Goal: Communication & Community: Ask a question

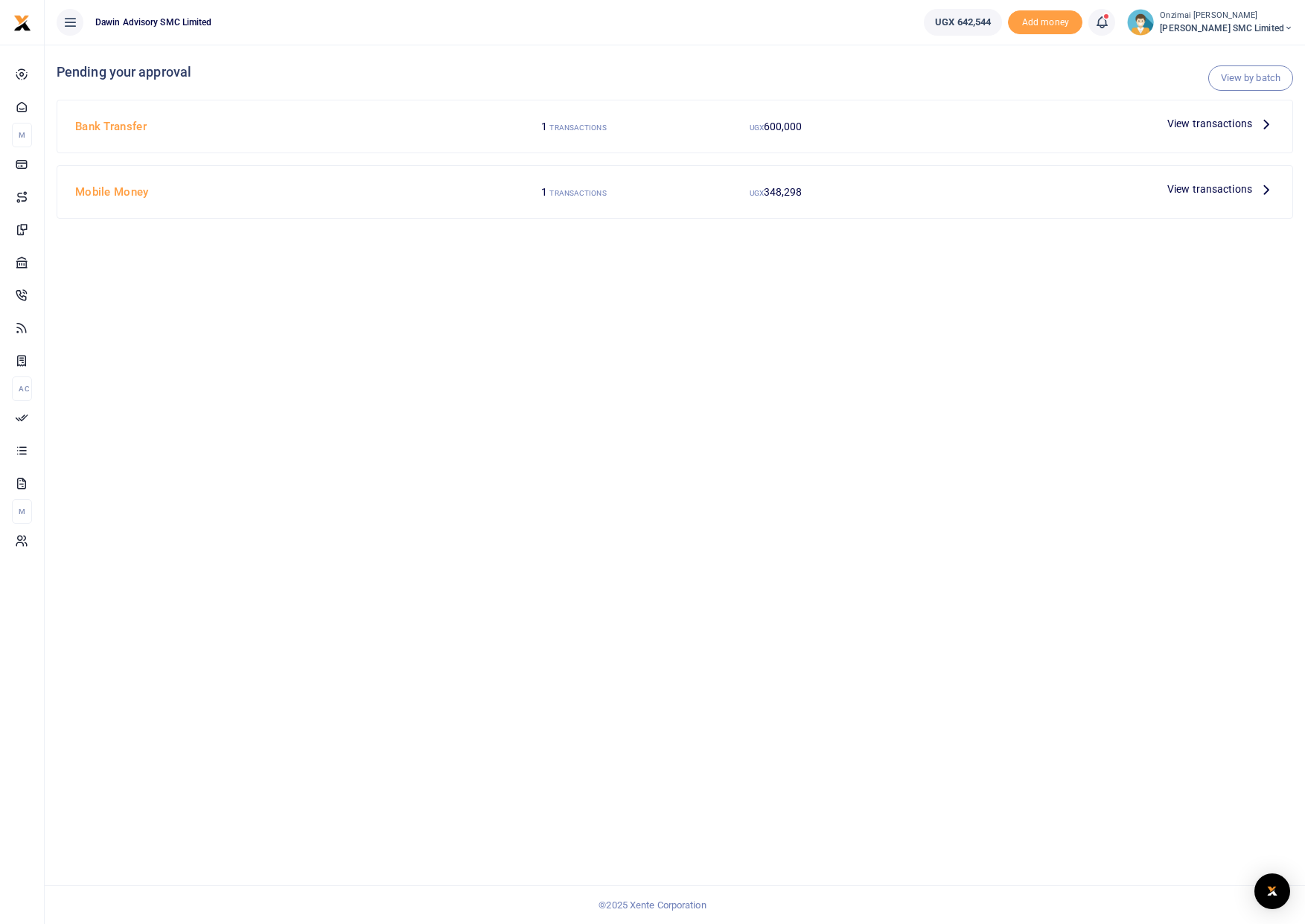
click at [1190, 123] on span "View transactions" at bounding box center [1210, 124] width 85 height 16
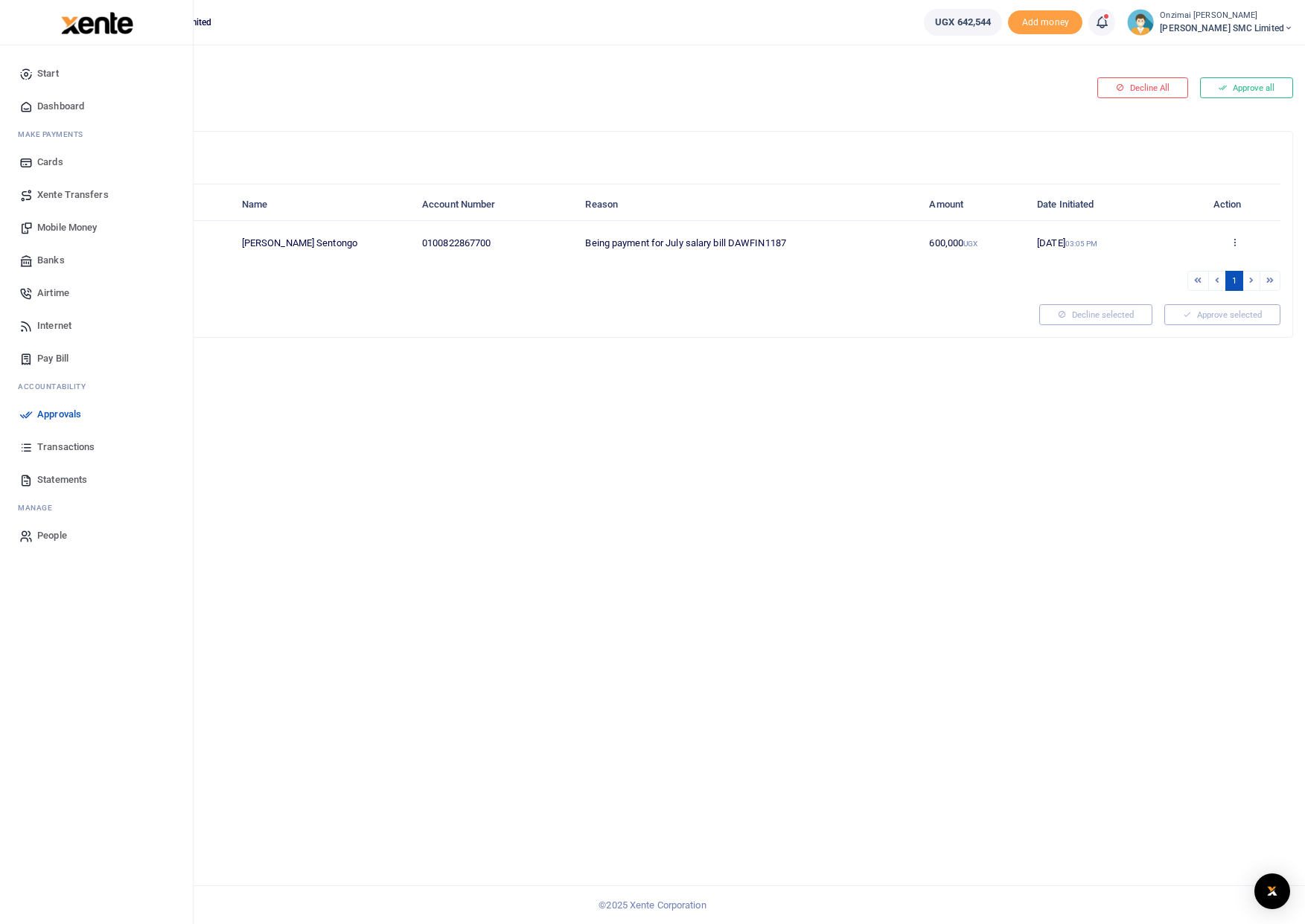
click at [63, 107] on span "Dashboard" at bounding box center [60, 106] width 47 height 15
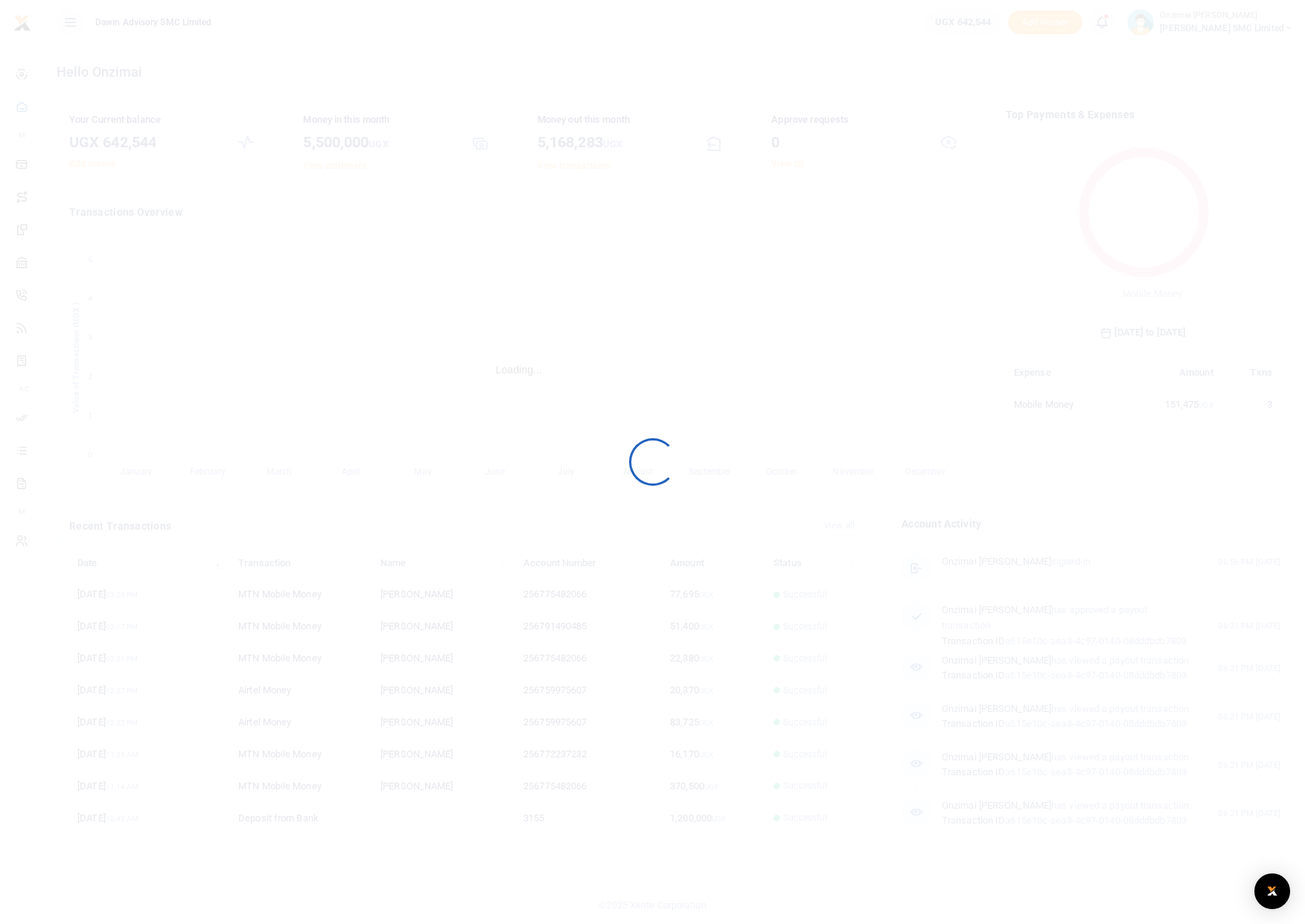
scroll to position [12, 12]
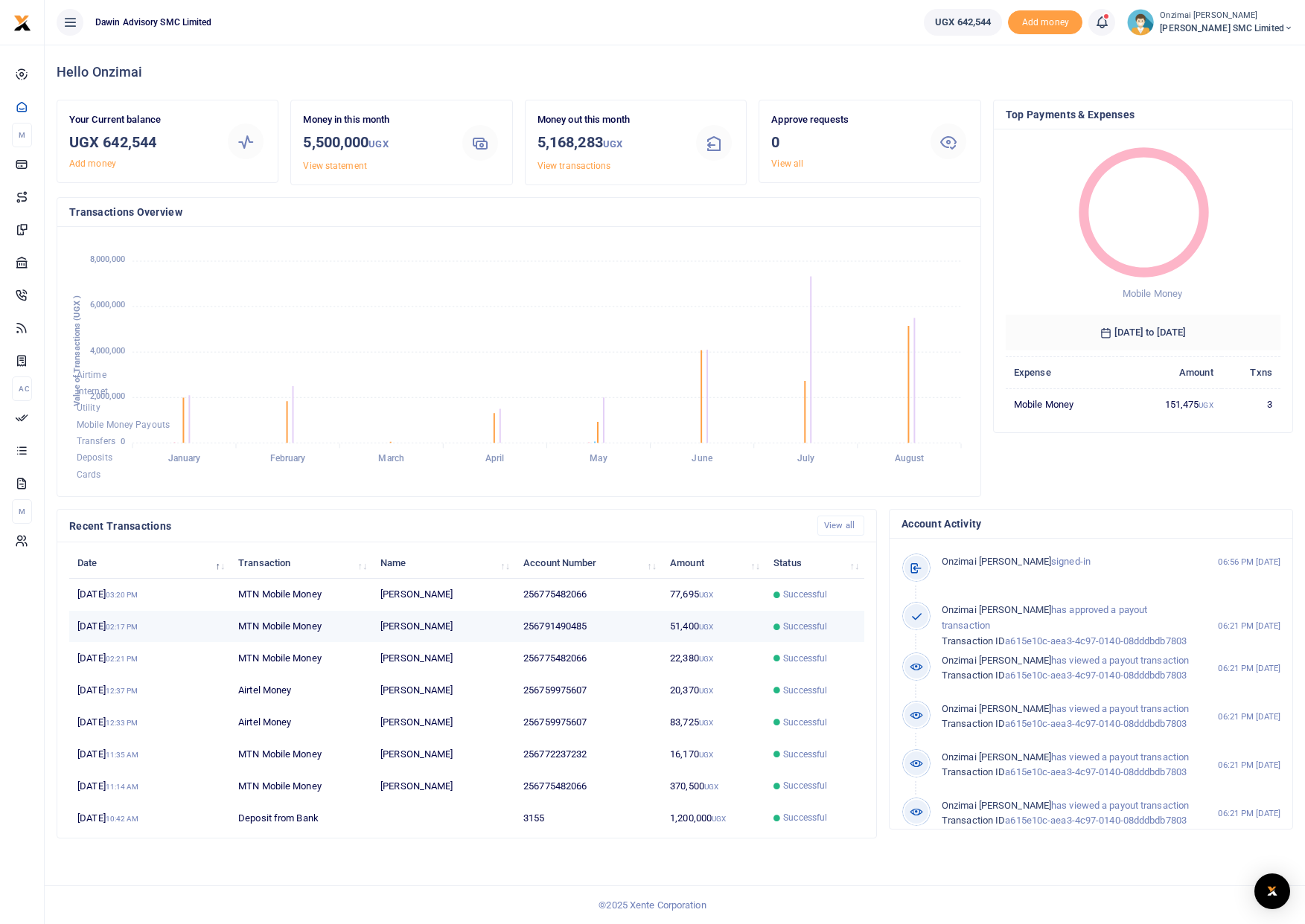
click at [802, 627] on span "Successful" at bounding box center [805, 626] width 44 height 13
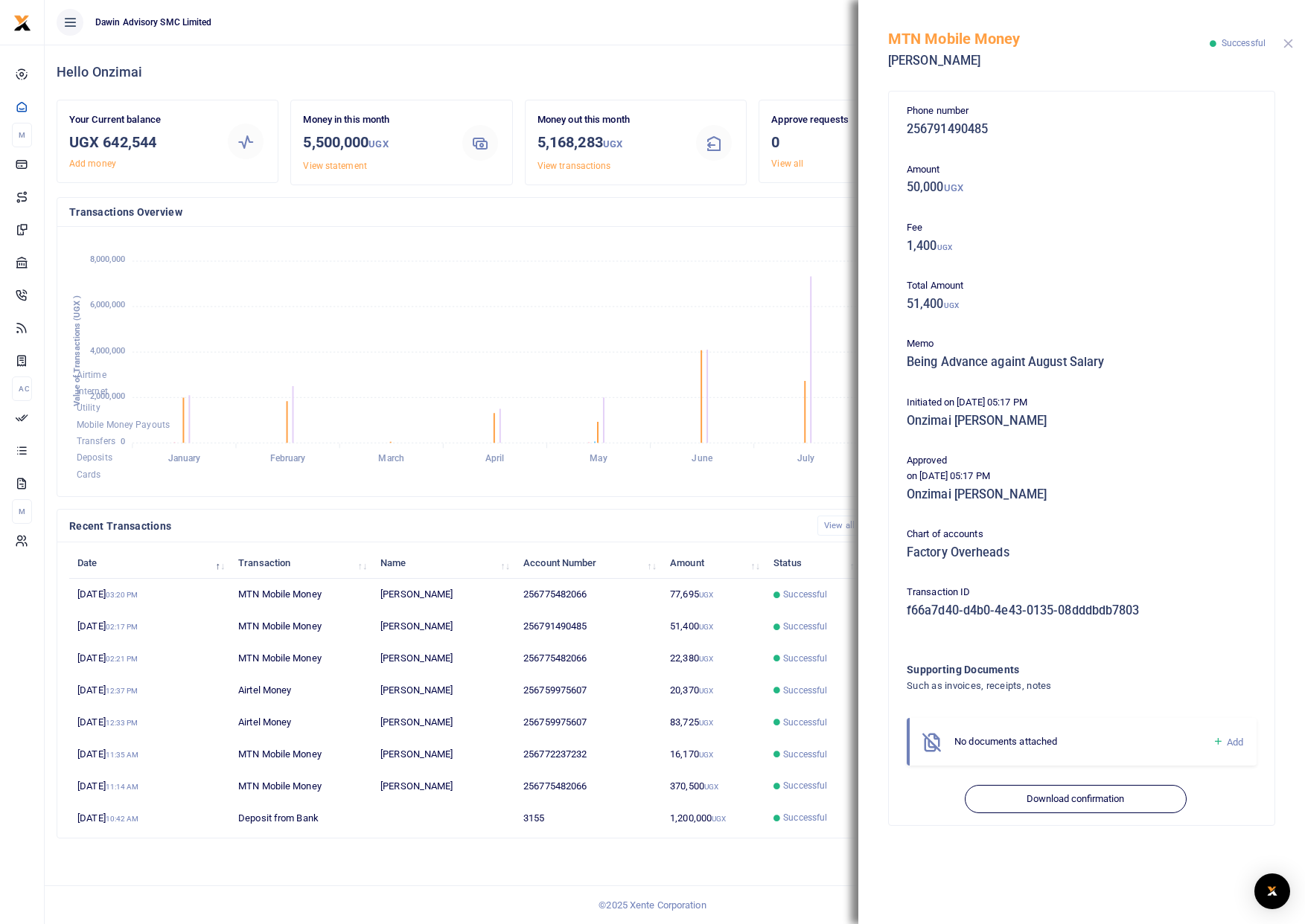
click at [1286, 43] on button "Close" at bounding box center [1288, 43] width 10 height 10
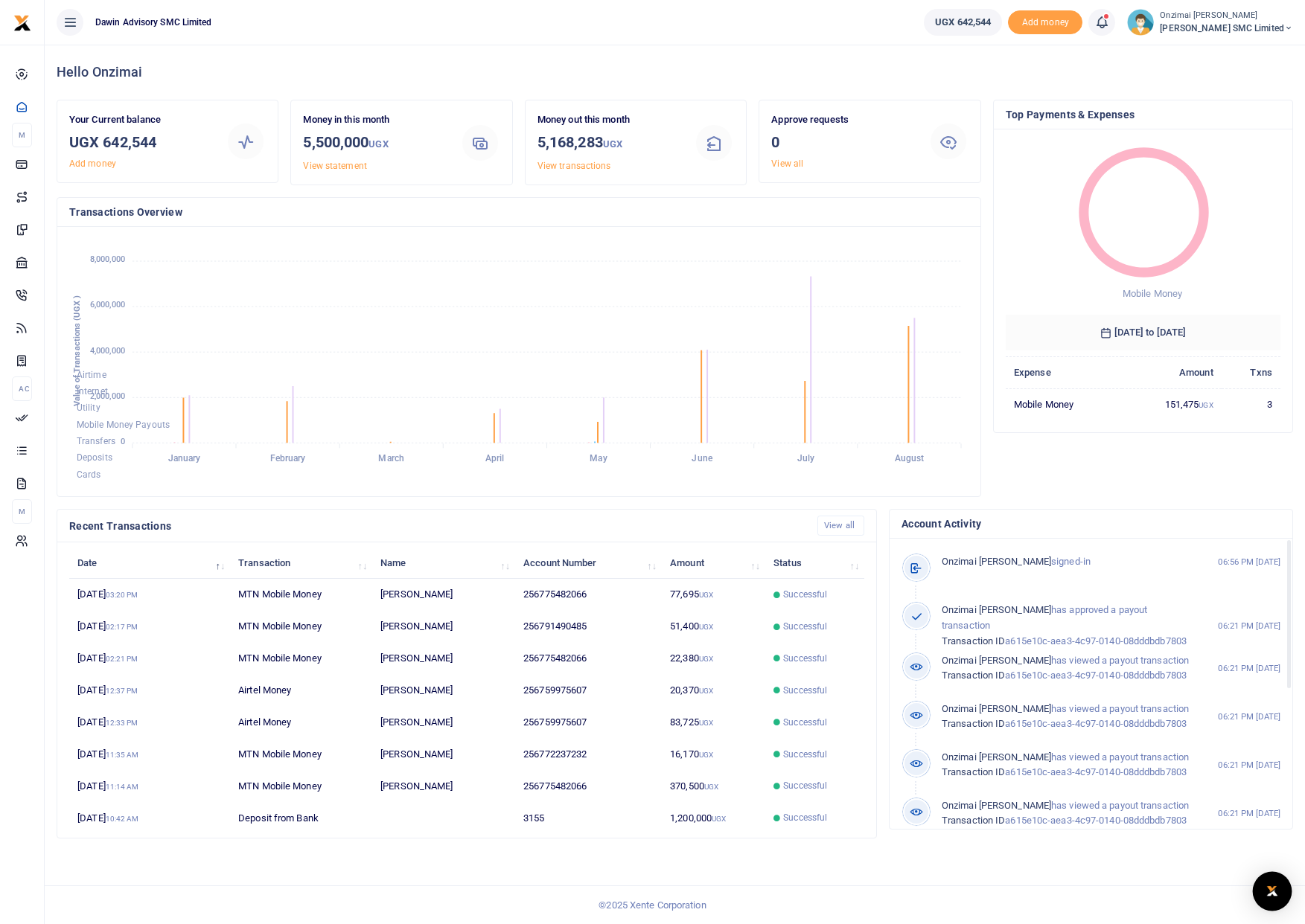
click at [1268, 892] on img "Open Intercom Messenger" at bounding box center [1273, 892] width 20 height 18
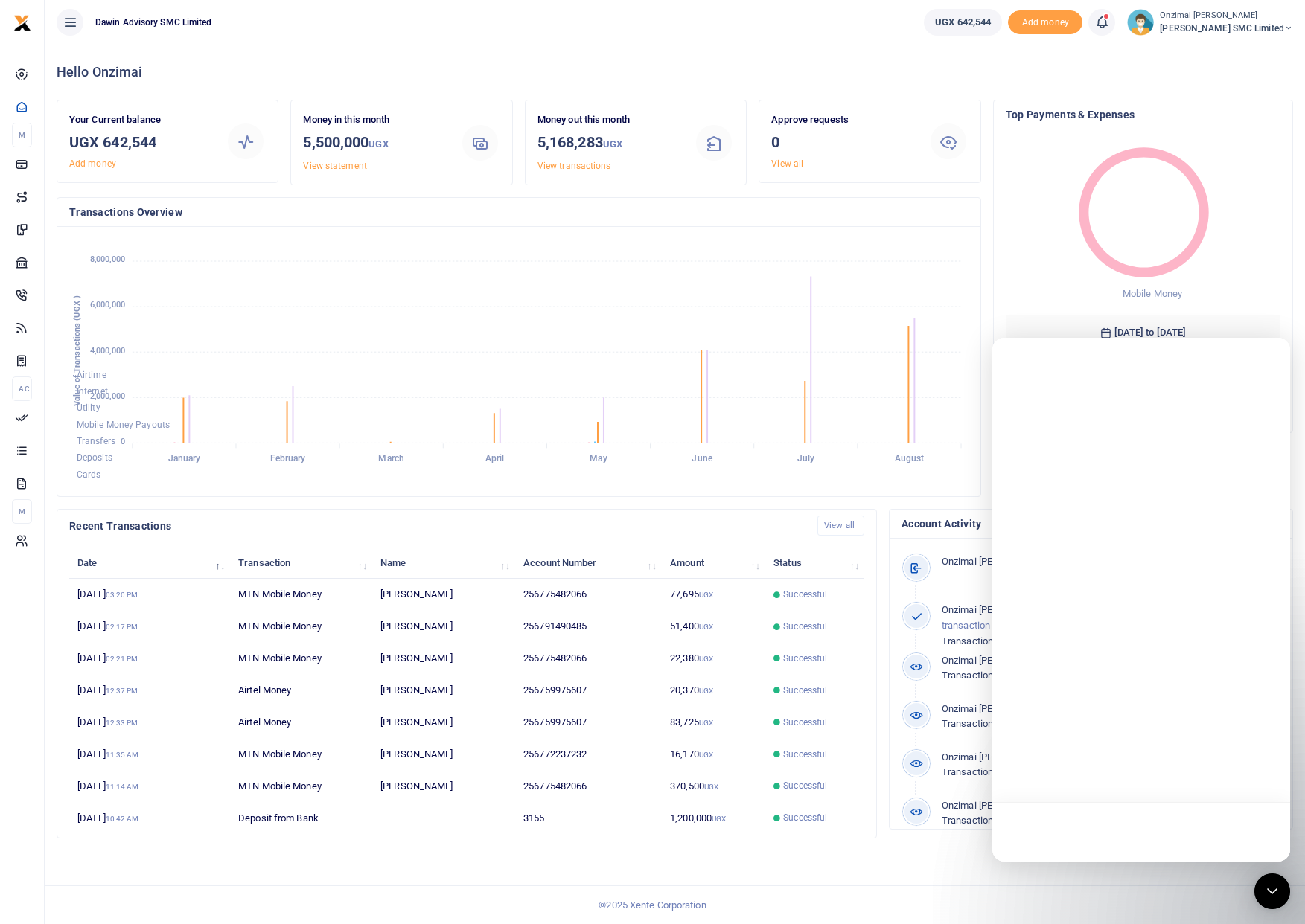
scroll to position [0, 0]
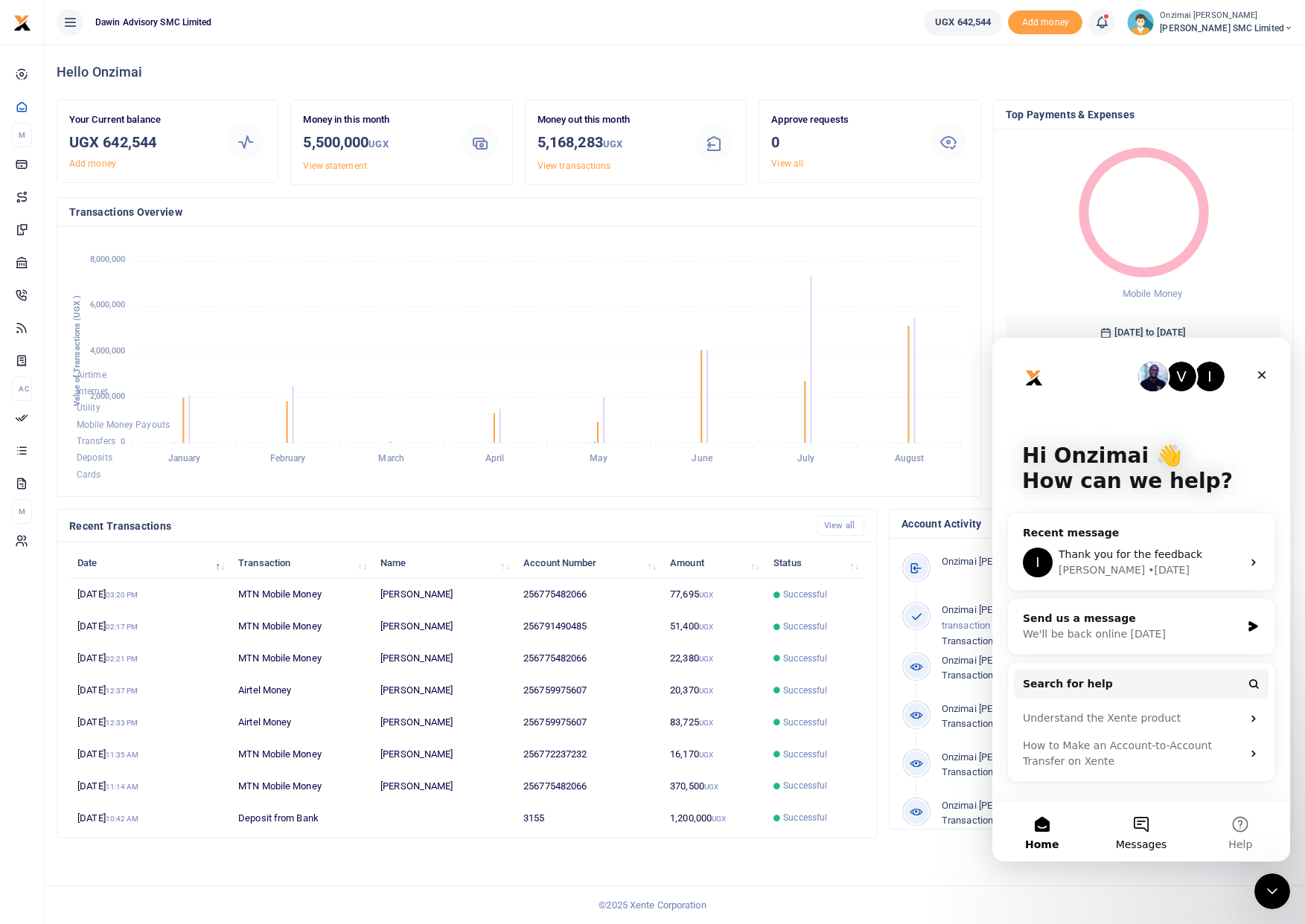
click at [1139, 830] on button "Messages" at bounding box center [1141, 832] width 99 height 59
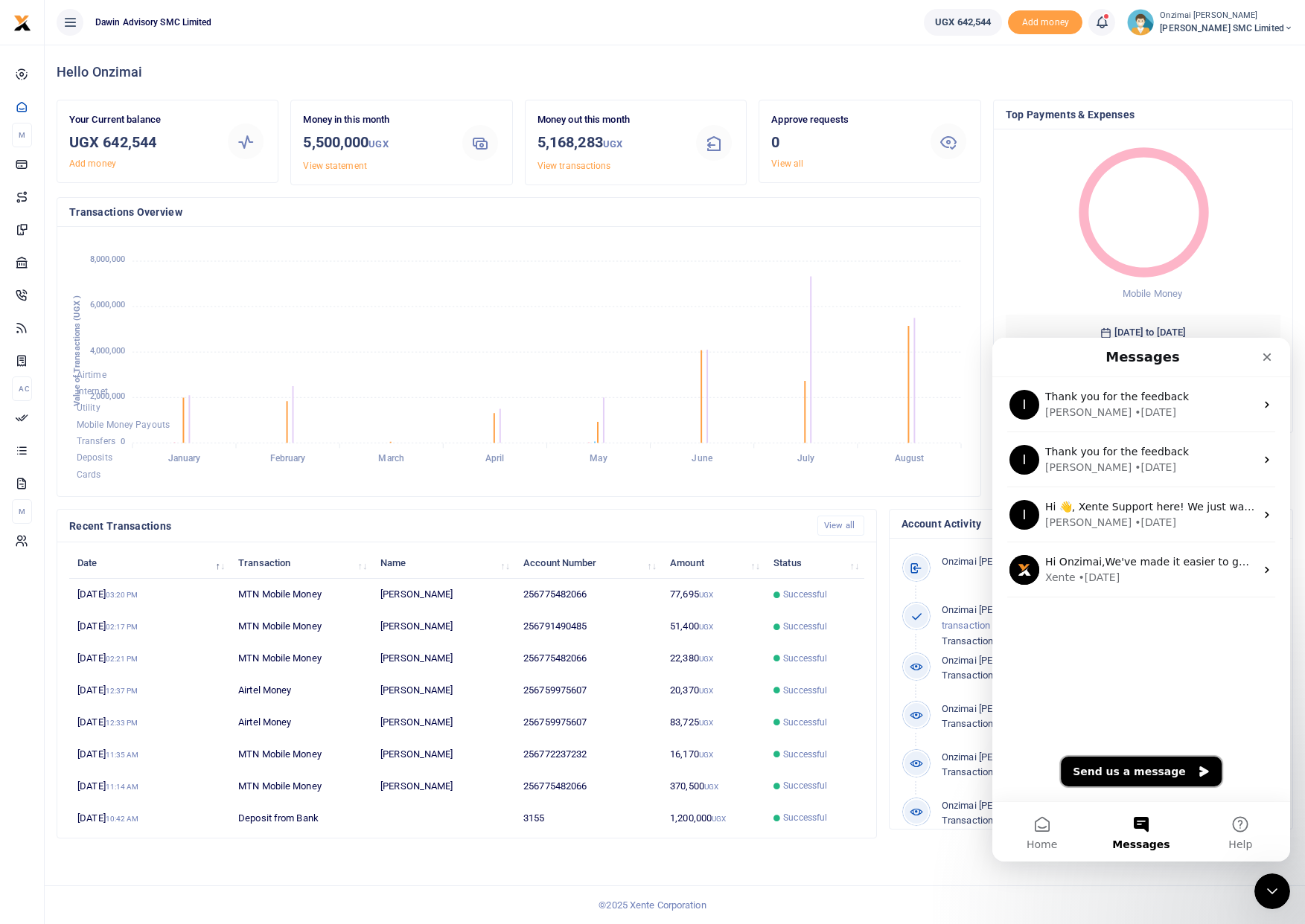
click at [1120, 771] on button "Send us a message" at bounding box center [1141, 771] width 161 height 30
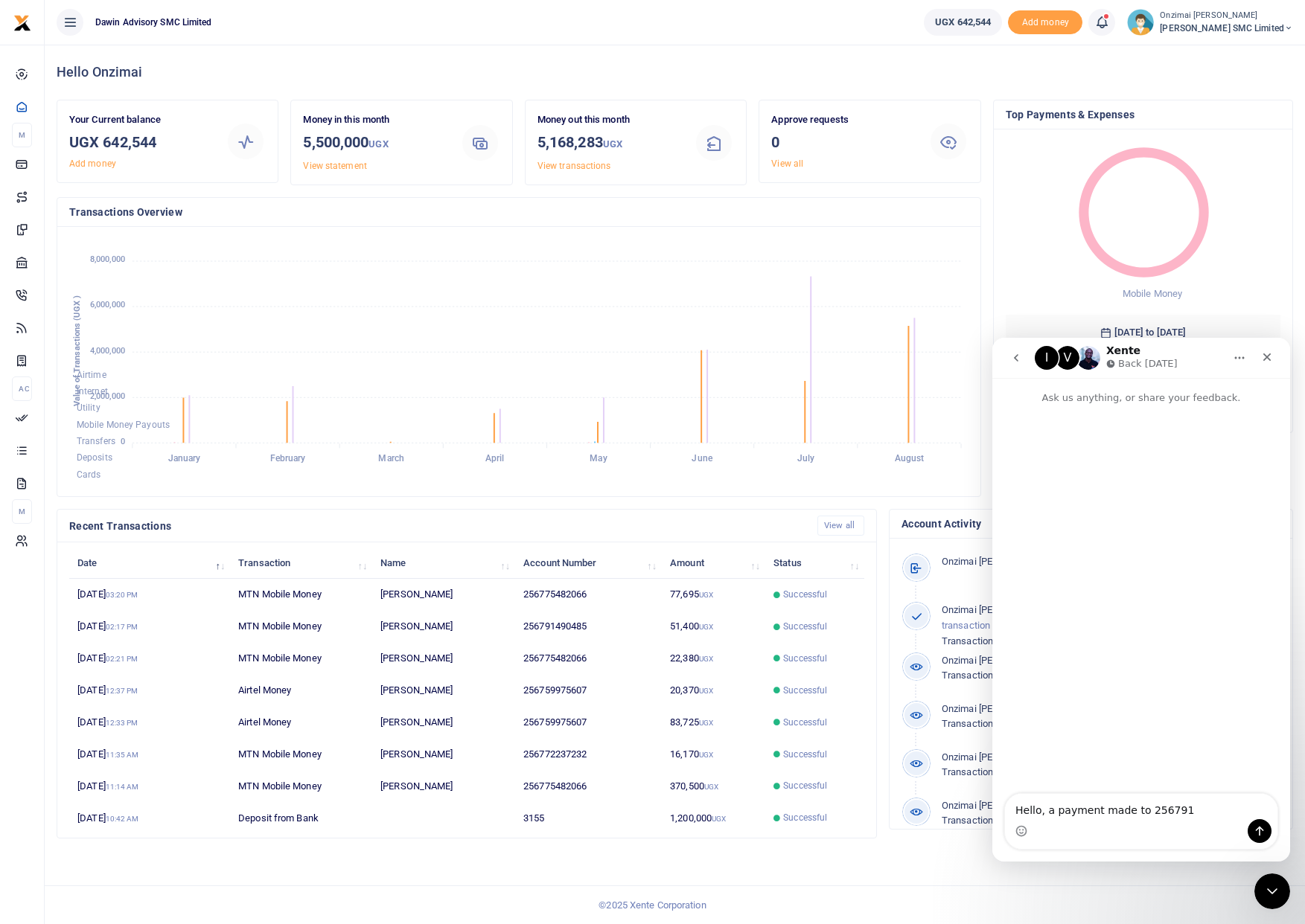
click at [1051, 810] on textarea "Hello, a payment made to 256791" at bounding box center [1142, 806] width 273 height 25
click at [1047, 810] on textarea "Hello, a payment made to 256791" at bounding box center [1142, 806] width 273 height 25
click at [1224, 810] on textarea "Hello, we made a payment made to 256791" at bounding box center [1142, 806] width 273 height 25
type textarea "Hello, we made a payment made to 256791490485, how ever te reciptient says they…"
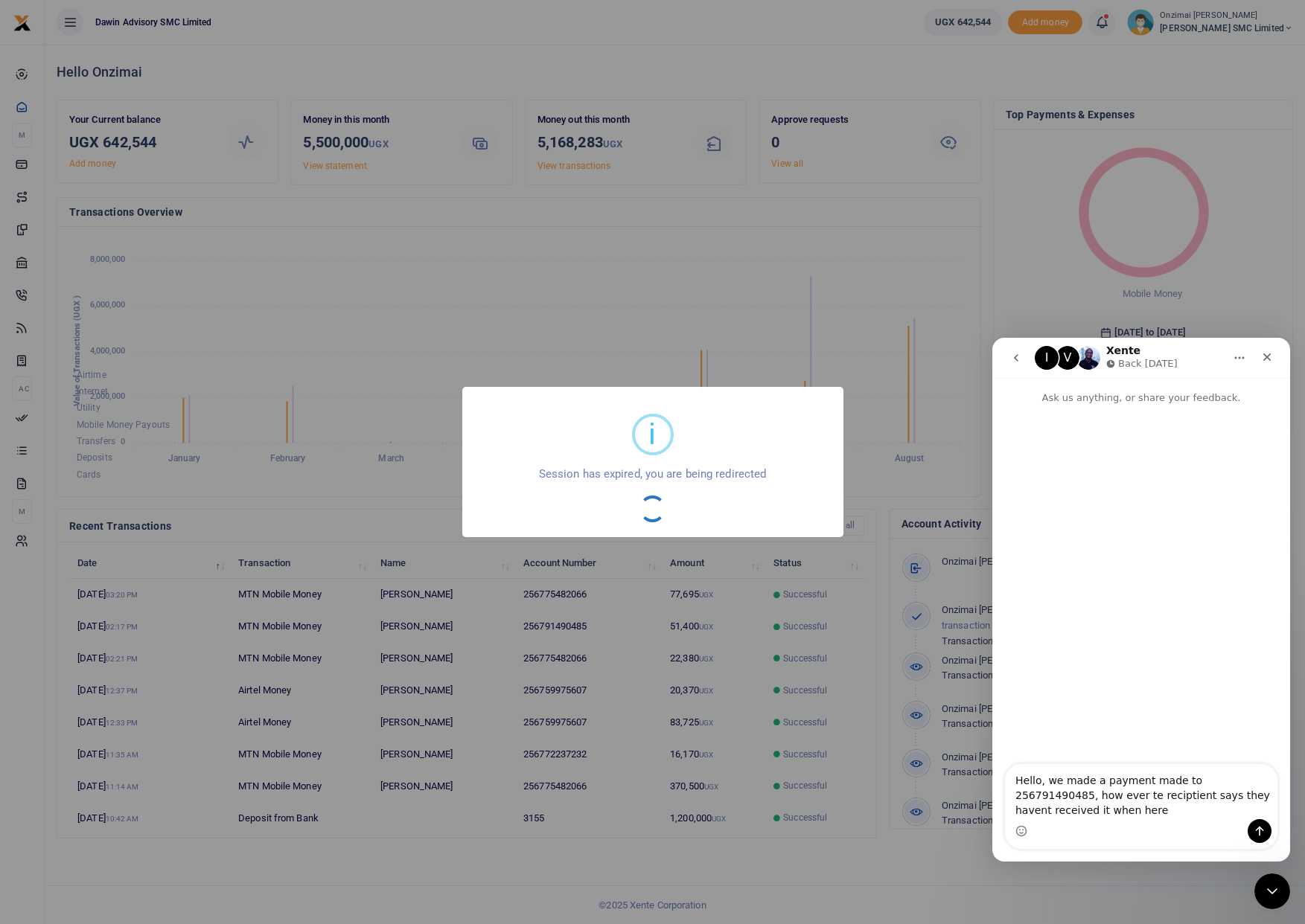
drag, startPoint x: 674, startPoint y: 626, endPoint x: 649, endPoint y: 614, distance: 27.7
click at [671, 624] on div "i × Session has expired, you are being redirected OK No Cancel" at bounding box center [652, 462] width 1305 height 924
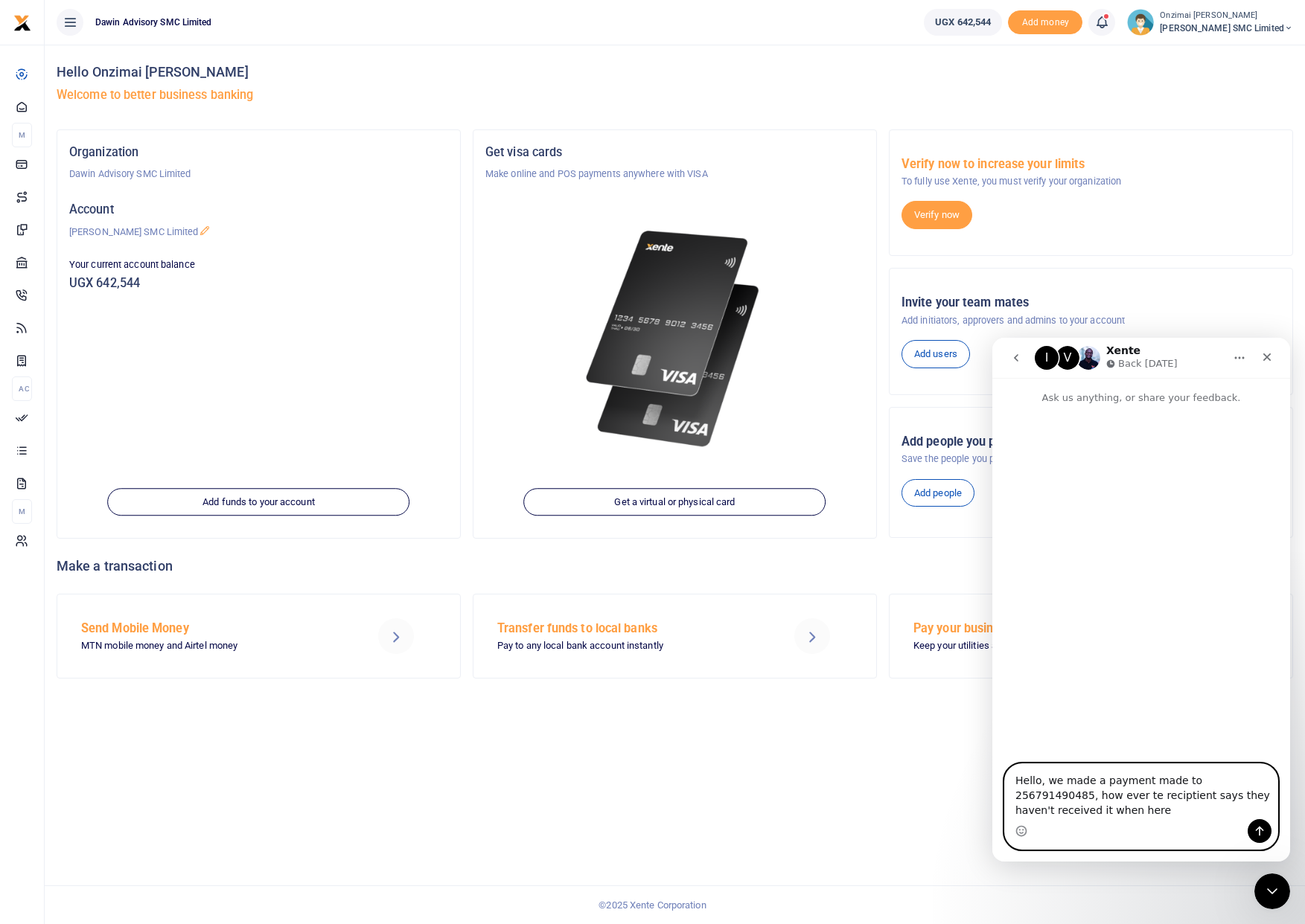
click at [1068, 812] on textarea "Hello, we made a payment made to 256791490485, how ever te reciptient says they…" at bounding box center [1142, 791] width 273 height 55
type textarea "Hello, we made a payment made to 256791490485, how ever te reciptient says they…"
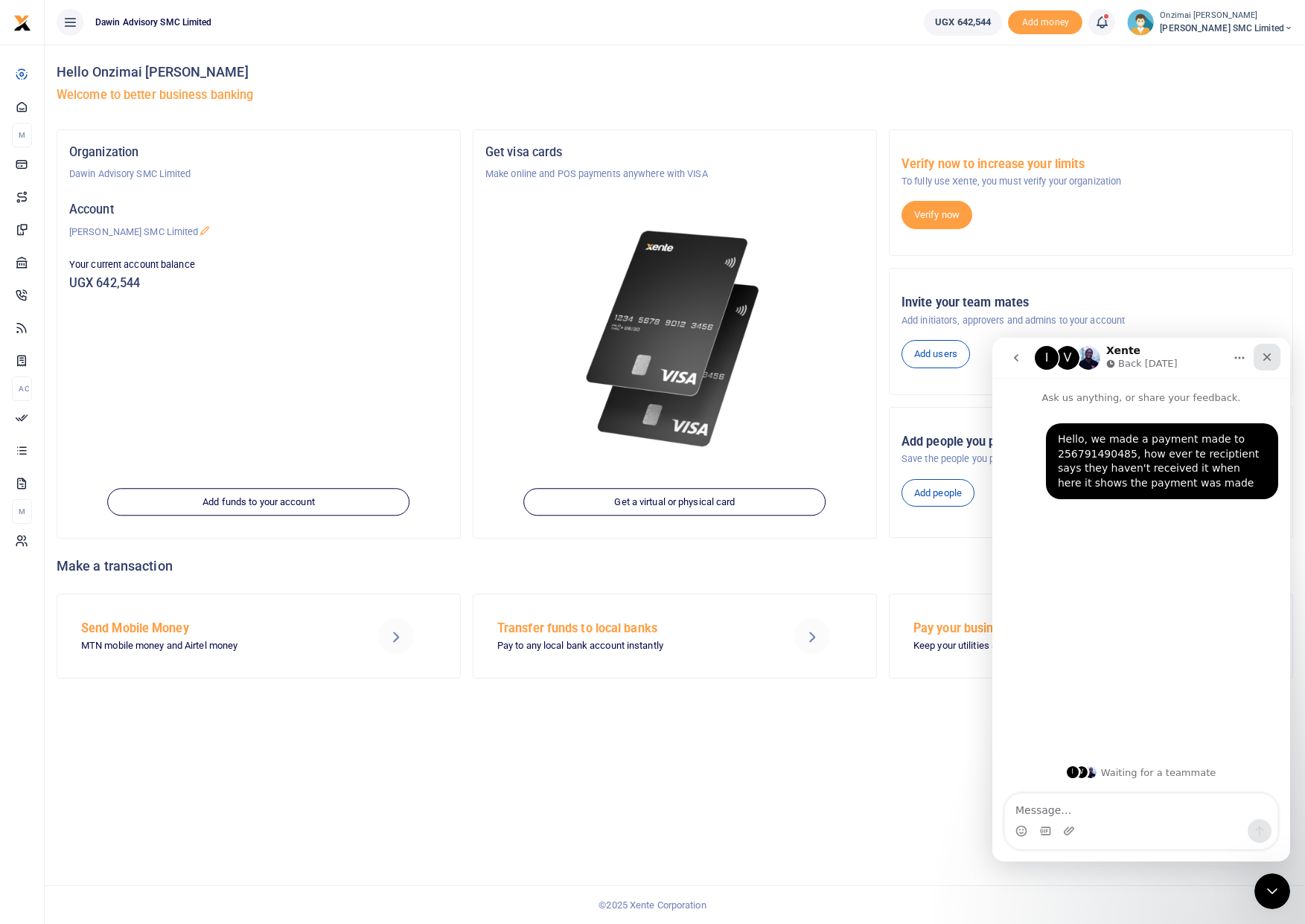
click at [1260, 367] on div "Close" at bounding box center [1267, 357] width 27 height 27
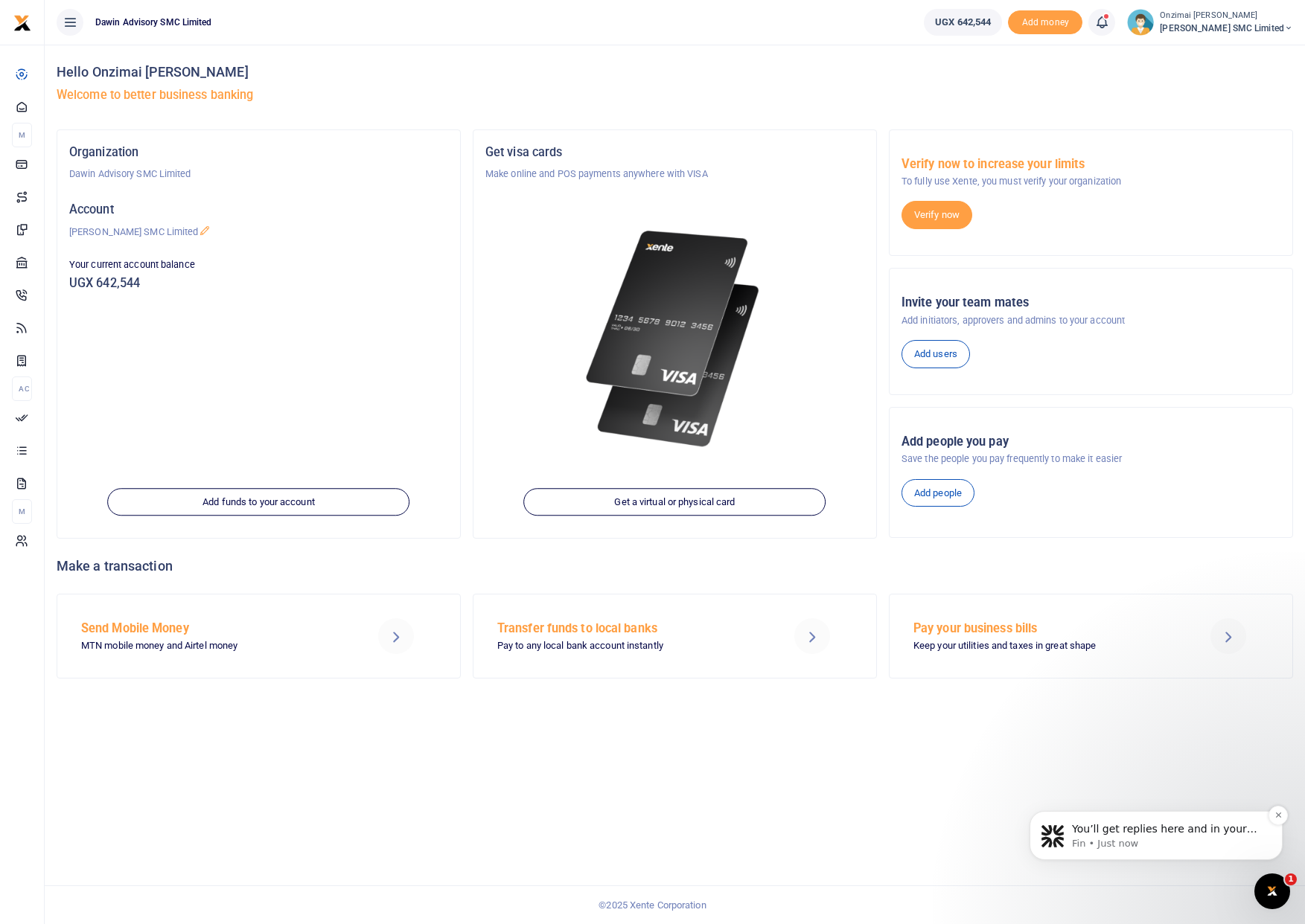
click at [1107, 831] on p "You’ll get replies here and in your email: ✉️ daniel@dawinadvisory.com The team…" at bounding box center [1169, 830] width 192 height 15
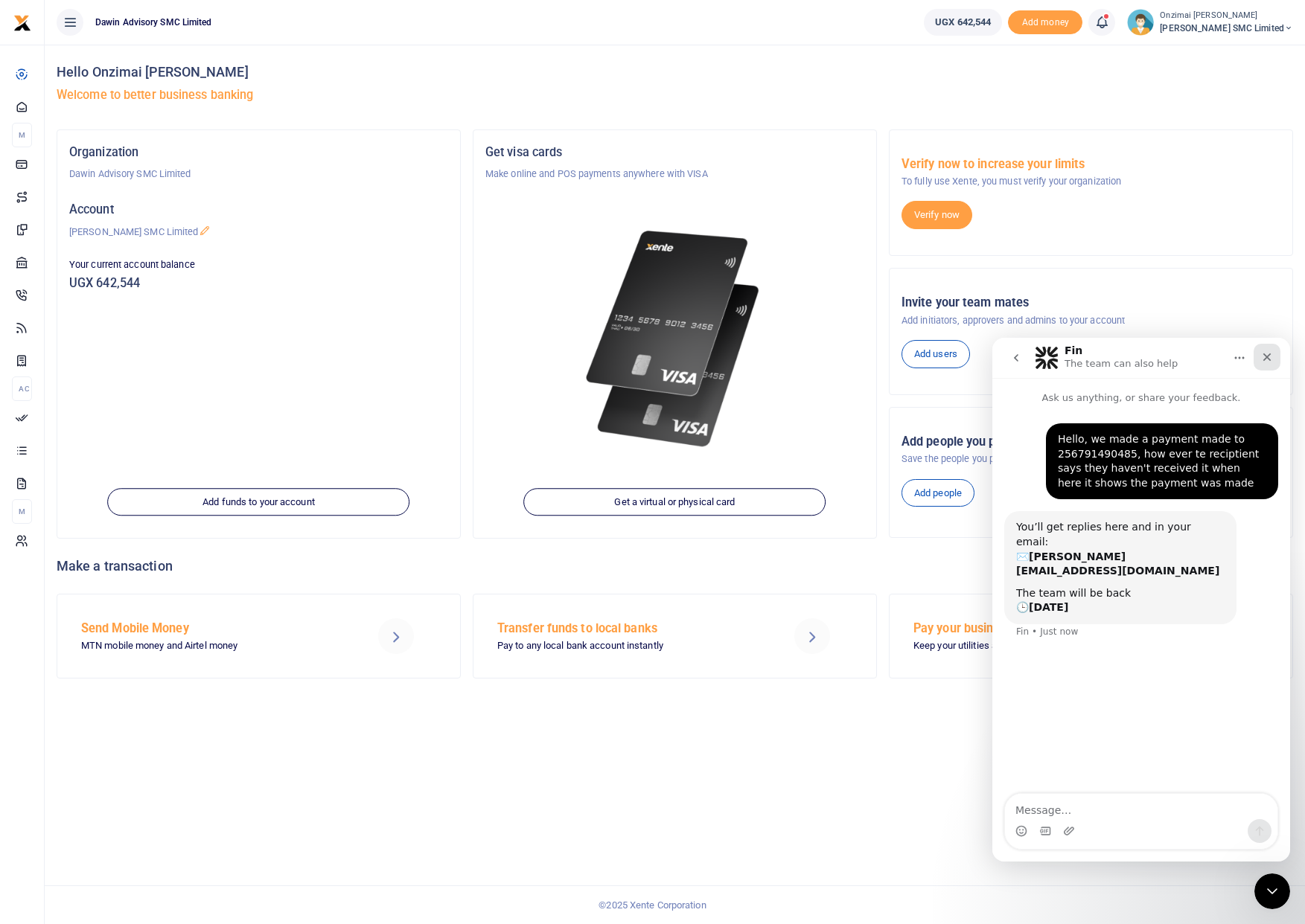
click at [1265, 356] on icon "Close" at bounding box center [1266, 357] width 12 height 12
